Goal: Communication & Community: Answer question/provide support

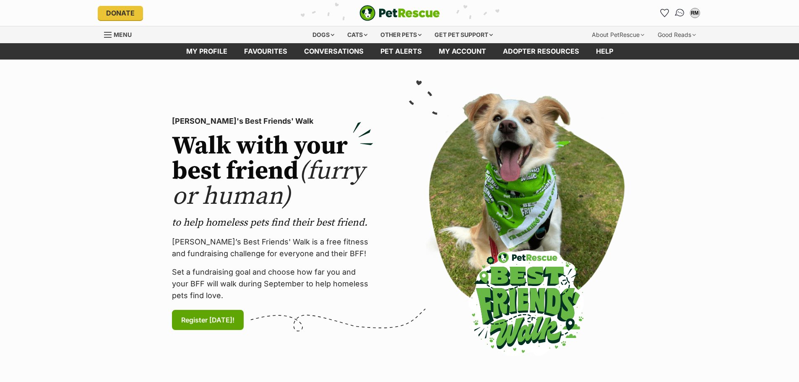
click at [679, 15] on img "Conversations" at bounding box center [679, 13] width 11 height 11
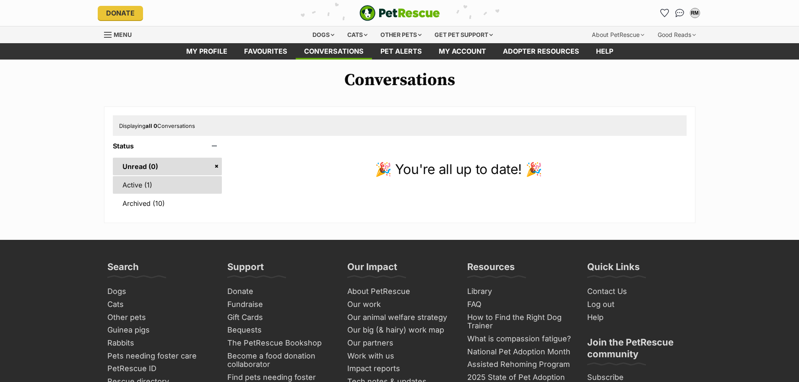
click at [143, 187] on link "Active (1)" at bounding box center [167, 185] width 109 height 18
